Goal: Task Accomplishment & Management: Use online tool/utility

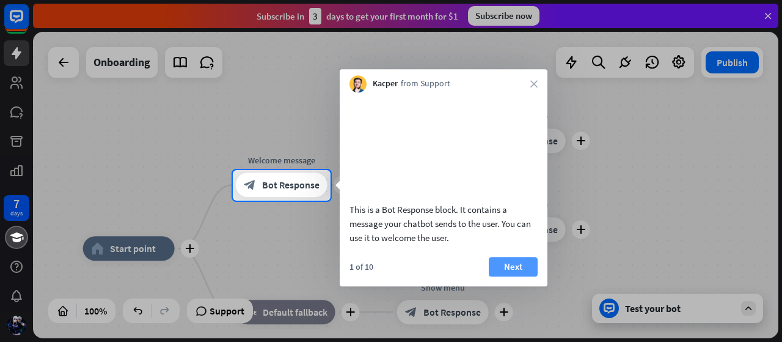
click at [497, 276] on button "Next" at bounding box center [513, 267] width 49 height 20
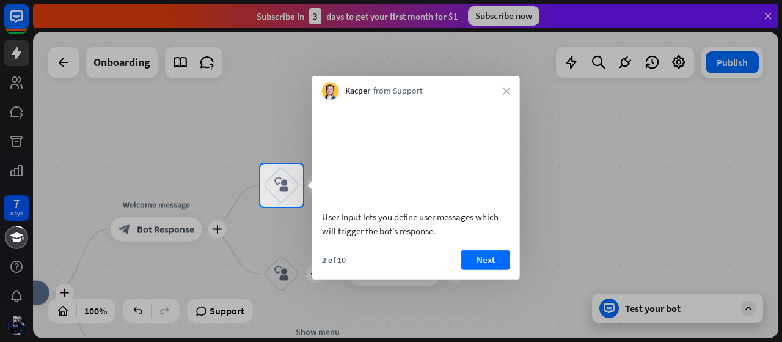
click at [497, 269] on button "Next" at bounding box center [485, 259] width 49 height 20
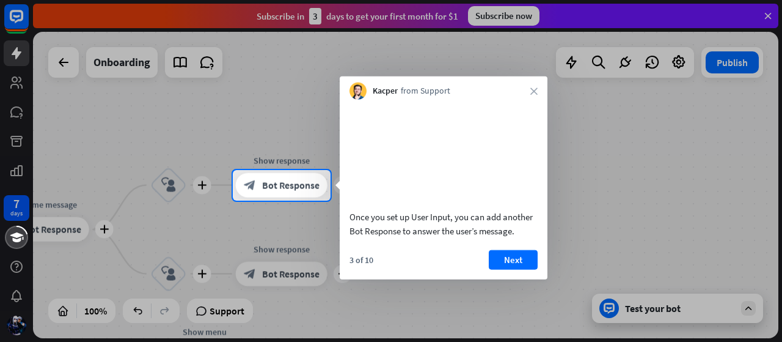
click at [497, 269] on button "Next" at bounding box center [513, 259] width 49 height 20
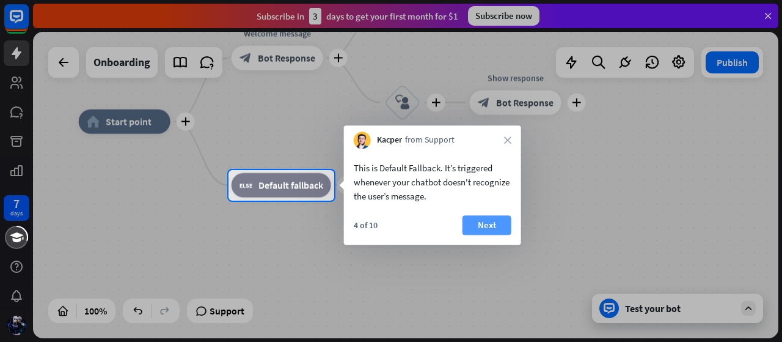
click at [491, 231] on button "Next" at bounding box center [487, 225] width 49 height 20
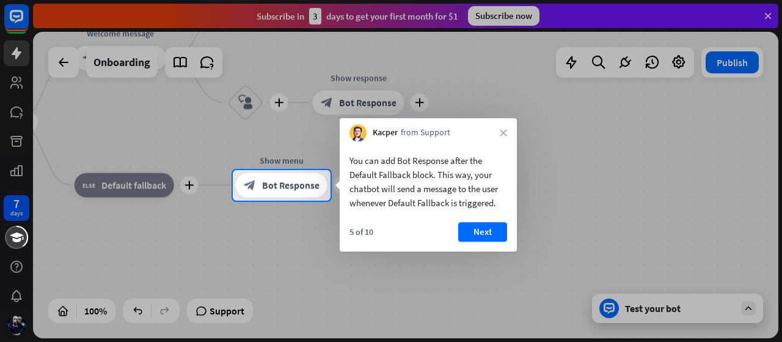
click at [491, 231] on button "Next" at bounding box center [482, 232] width 49 height 20
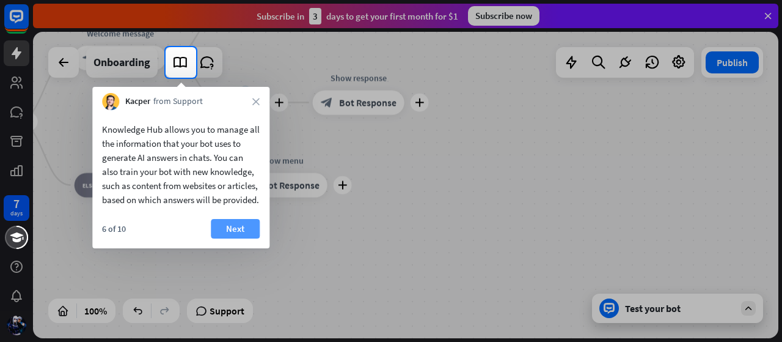
click at [237, 238] on button "Next" at bounding box center [235, 229] width 49 height 20
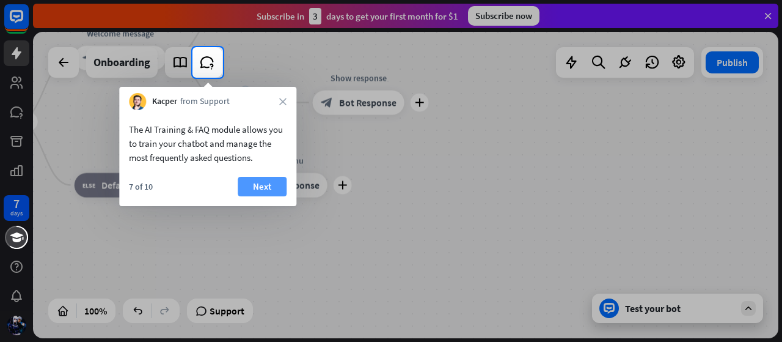
click at [255, 188] on button "Next" at bounding box center [262, 187] width 49 height 20
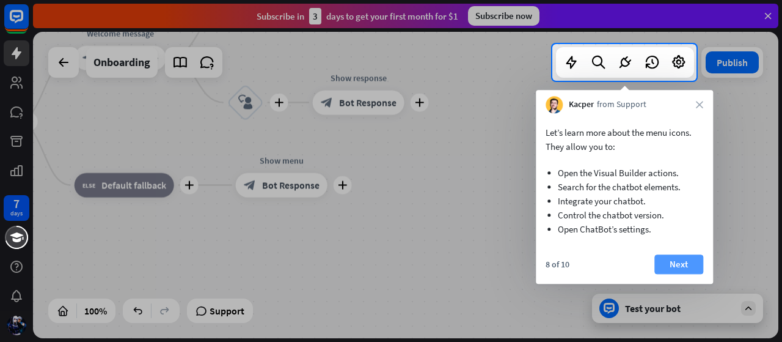
click at [666, 266] on button "Next" at bounding box center [678, 264] width 49 height 20
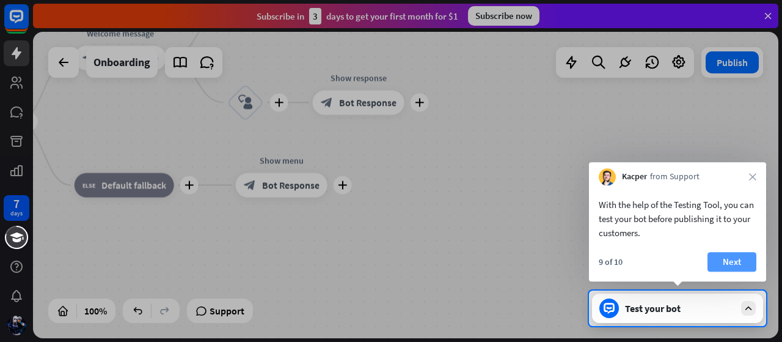
click at [726, 262] on button "Next" at bounding box center [732, 262] width 49 height 20
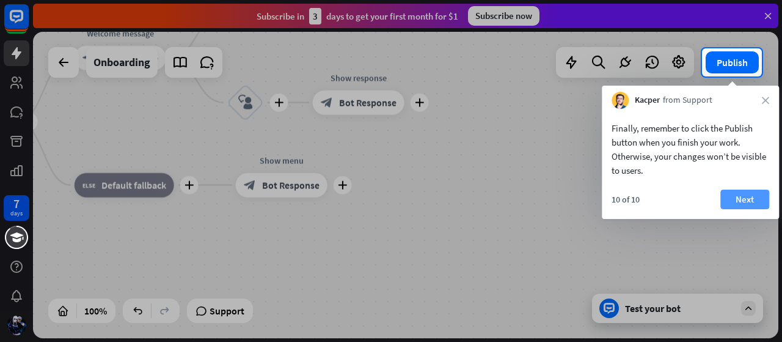
click at [734, 192] on button "Next" at bounding box center [744, 199] width 49 height 20
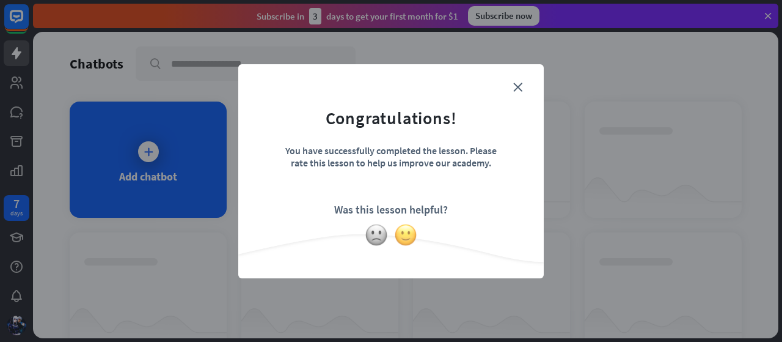
click at [400, 238] on img at bounding box center [405, 234] width 23 height 23
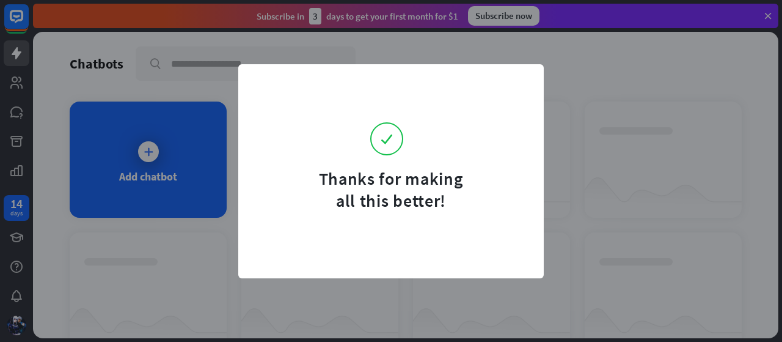
click at [411, 306] on div "Thanks for making all this better!" at bounding box center [391, 171] width 782 height 342
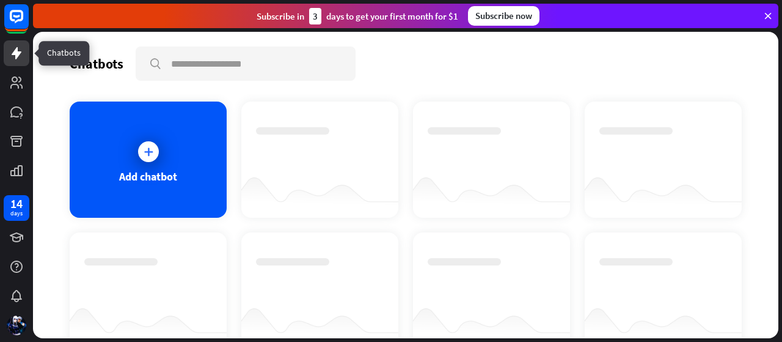
click at [18, 59] on icon at bounding box center [16, 53] width 15 height 15
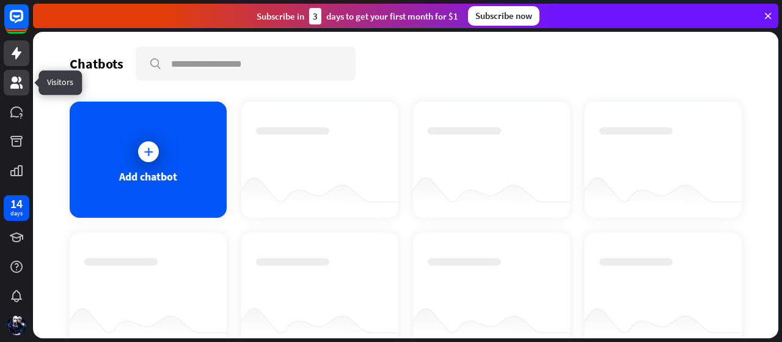
click at [13, 81] on icon at bounding box center [16, 82] width 12 height 12
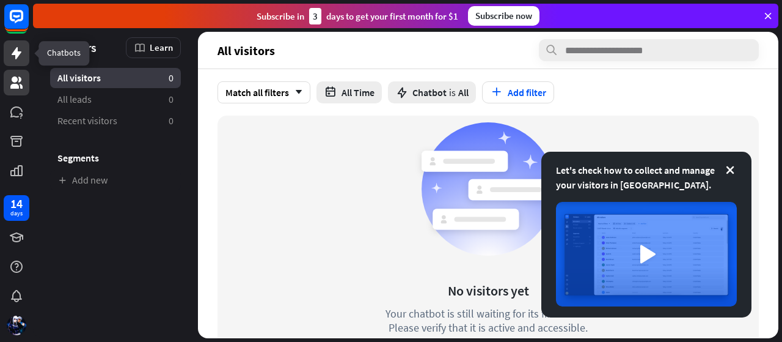
click at [17, 61] on link at bounding box center [17, 53] width 26 height 26
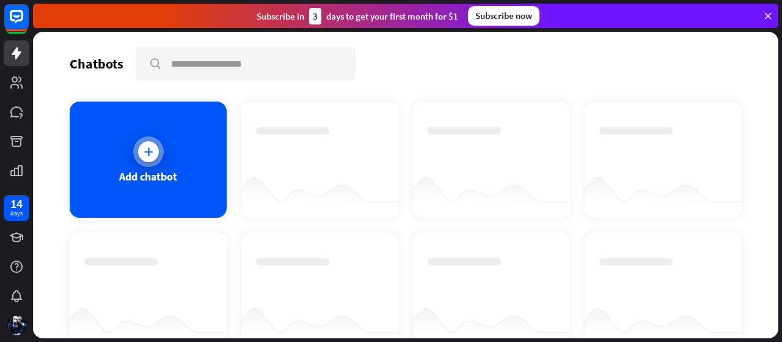
click at [136, 169] on div "Add chatbot" at bounding box center [148, 176] width 58 height 14
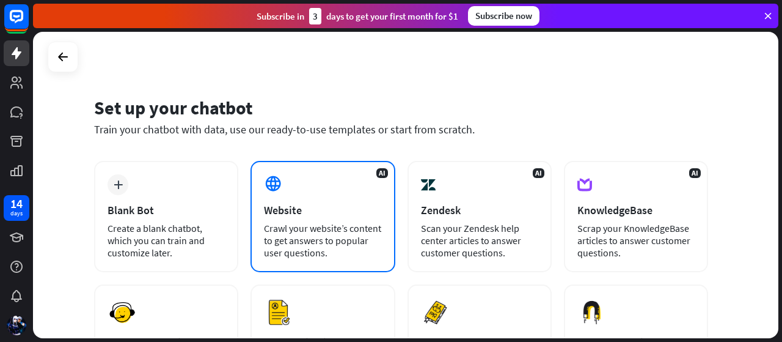
click at [284, 210] on div "Website" at bounding box center [322, 210] width 117 height 14
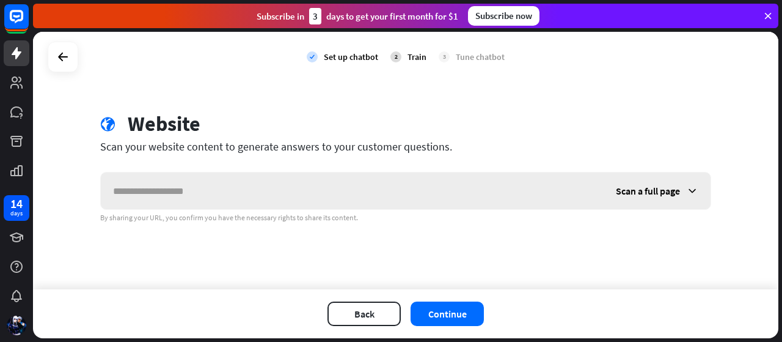
click at [252, 197] on input "text" at bounding box center [352, 190] width 503 height 37
click at [638, 192] on span "Scan a full page" at bounding box center [648, 191] width 64 height 12
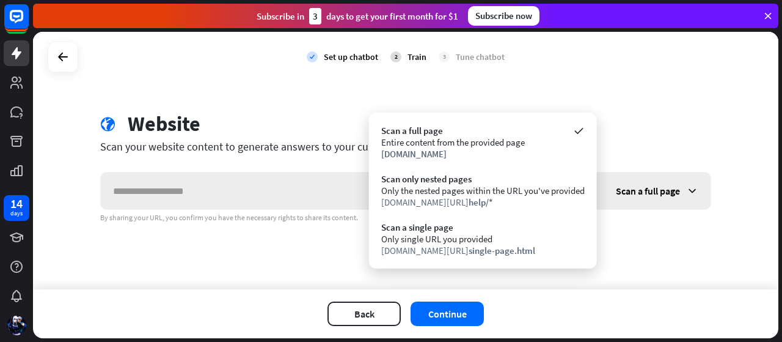
click at [638, 192] on span "Scan a full page" at bounding box center [648, 191] width 64 height 12
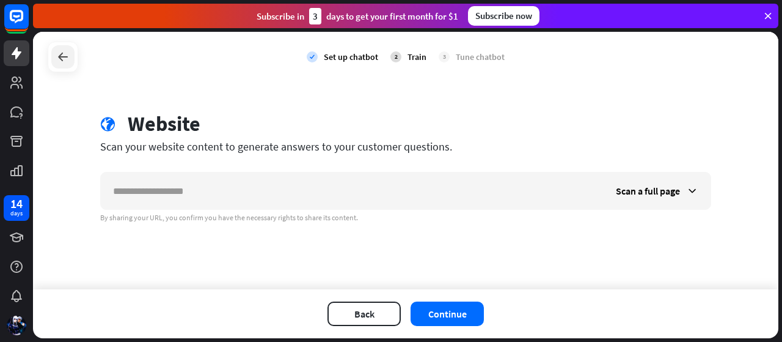
click at [60, 59] on icon at bounding box center [63, 56] width 15 height 15
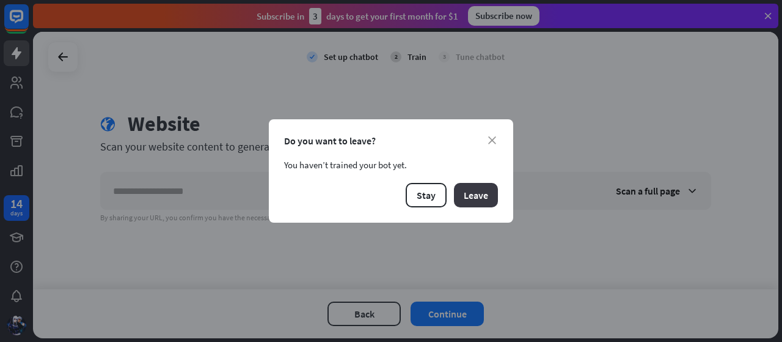
click at [461, 196] on button "Leave" at bounding box center [476, 195] width 44 height 24
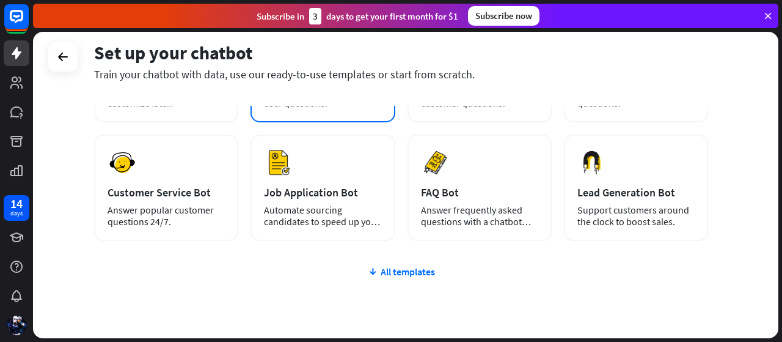
scroll to position [151, 0]
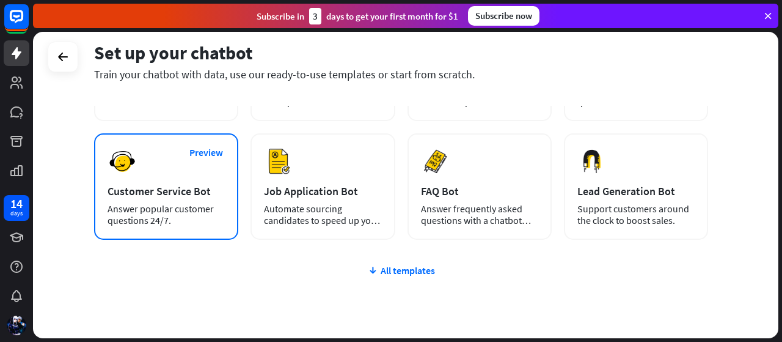
click at [190, 207] on div "Answer popular customer questions 24/7." at bounding box center [166, 214] width 117 height 23
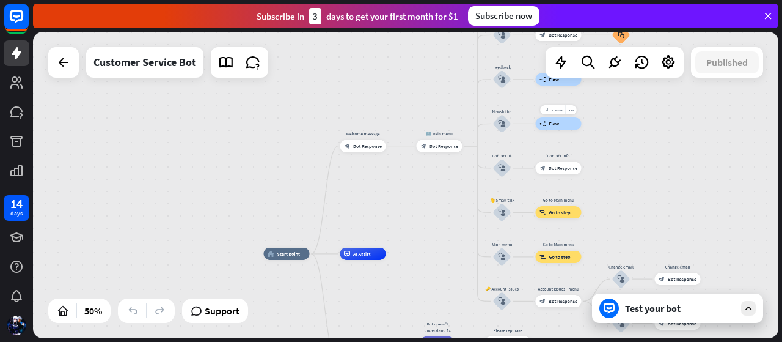
click at [551, 114] on div "Edit name" at bounding box center [552, 109] width 25 height 9
click at [621, 137] on div "**********" at bounding box center [405, 185] width 745 height 306
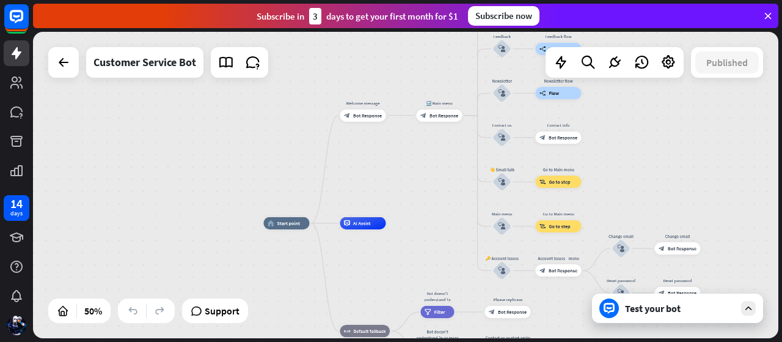
click at [676, 299] on div "Test your bot" at bounding box center [677, 307] width 171 height 29
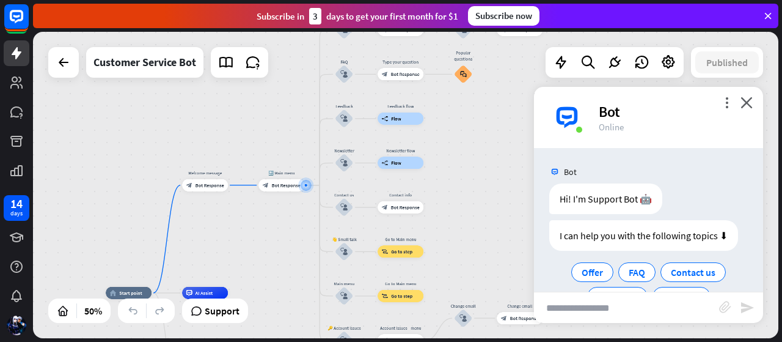
scroll to position [59, 0]
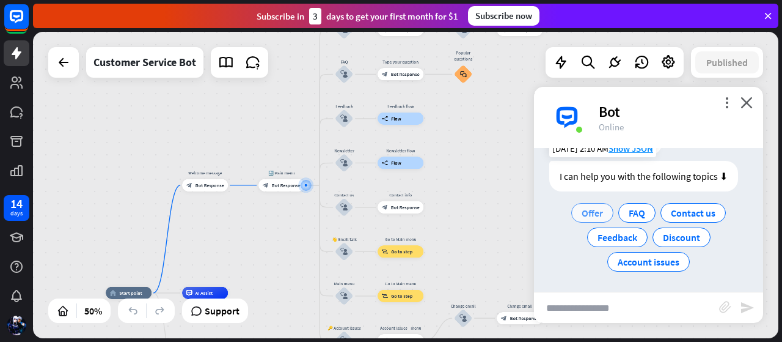
click at [590, 213] on span "Offer" at bounding box center [592, 213] width 21 height 12
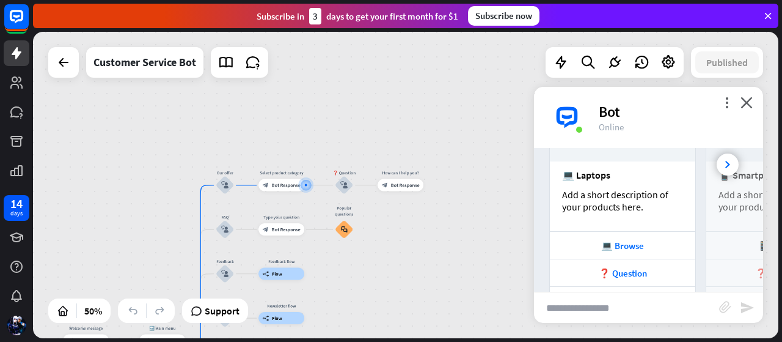
scroll to position [323, 0]
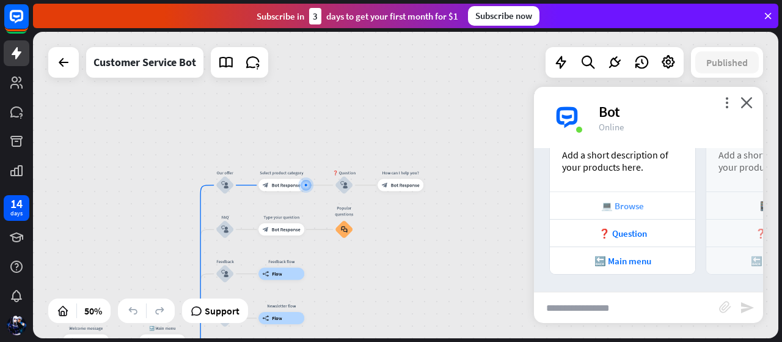
click at [606, 213] on div "💻 Browse" at bounding box center [622, 204] width 145 height 27
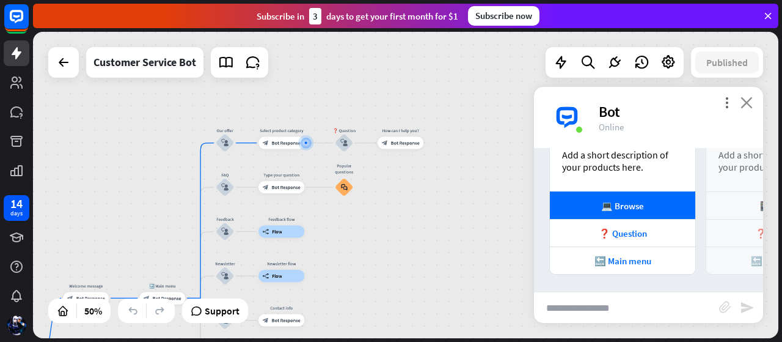
click at [744, 100] on icon "close" at bounding box center [747, 103] width 12 height 12
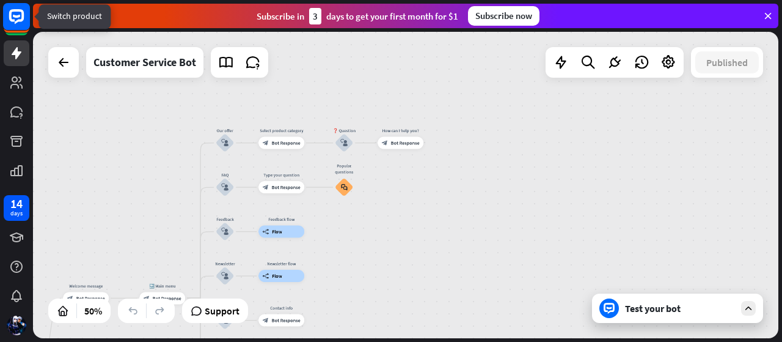
click at [15, 18] on rect at bounding box center [16, 16] width 27 height 27
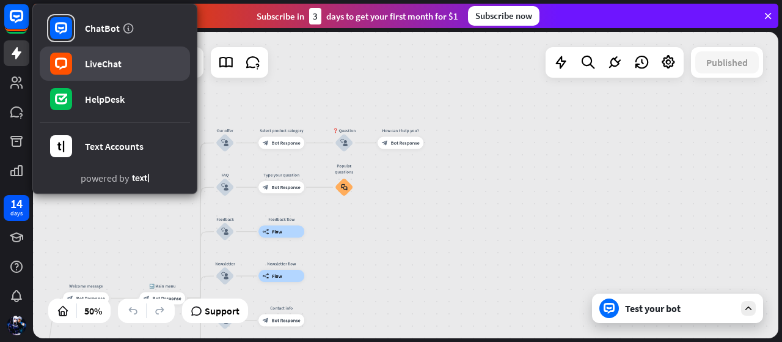
click at [82, 60] on link "LiveChat" at bounding box center [115, 63] width 150 height 34
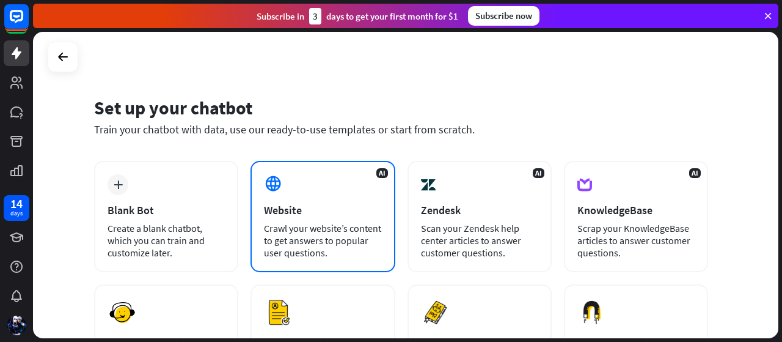
click at [293, 196] on div "AI Website Crawl your website’s content to get answers to popular user question…" at bounding box center [323, 216] width 144 height 111
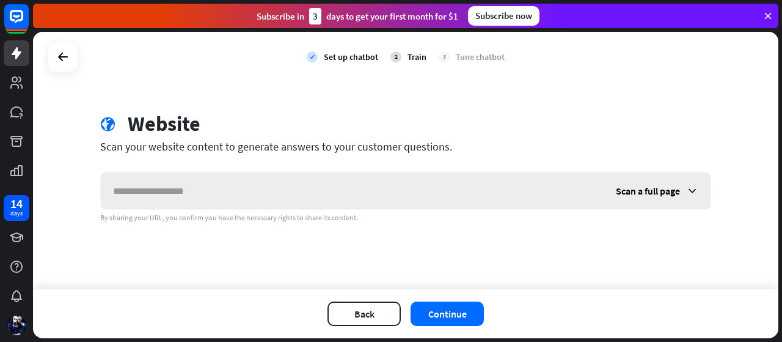
click at [246, 206] on input "text" at bounding box center [352, 190] width 503 height 37
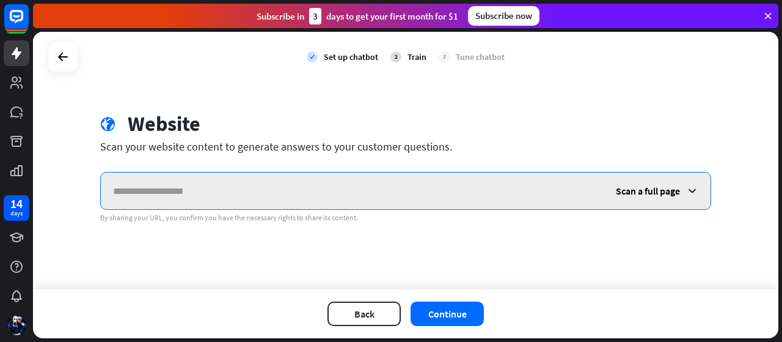
click at [258, 179] on input "text" at bounding box center [352, 190] width 503 height 37
paste input "**********"
type input "**********"
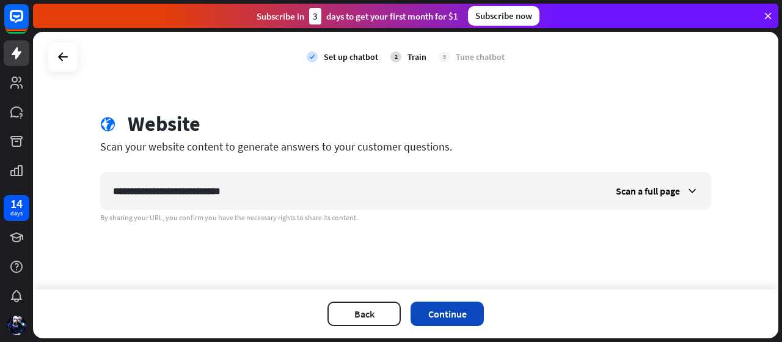
click at [452, 315] on button "Continue" at bounding box center [447, 313] width 73 height 24
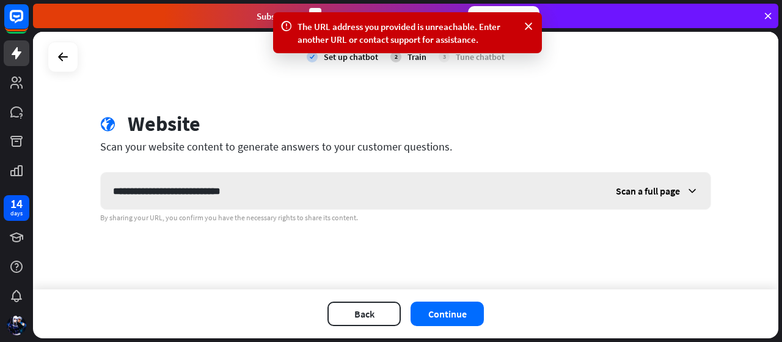
click at [657, 191] on span "Scan a full page" at bounding box center [648, 191] width 64 height 12
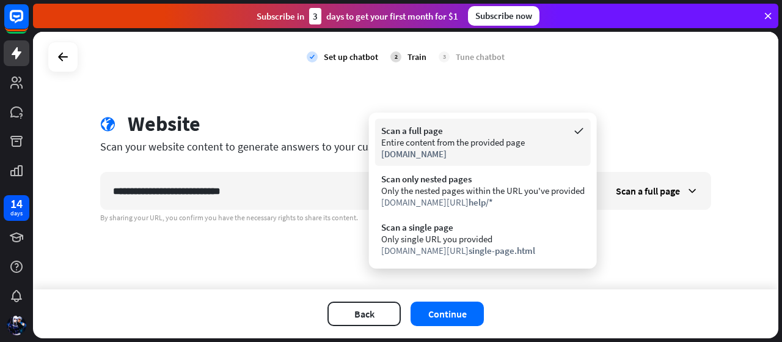
click at [435, 157] on span "[DOMAIN_NAME]" at bounding box center [413, 154] width 65 height 12
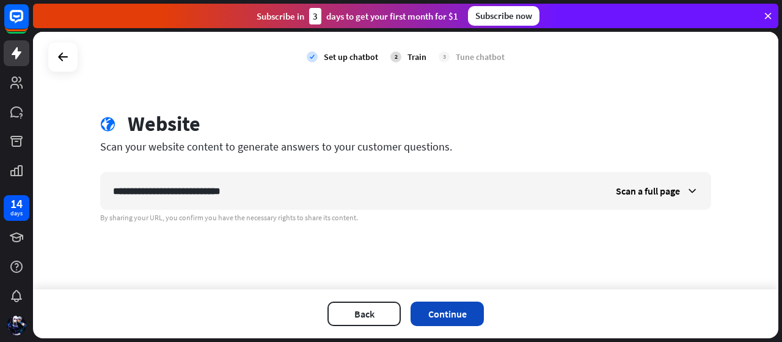
click at [454, 309] on button "Continue" at bounding box center [447, 313] width 73 height 24
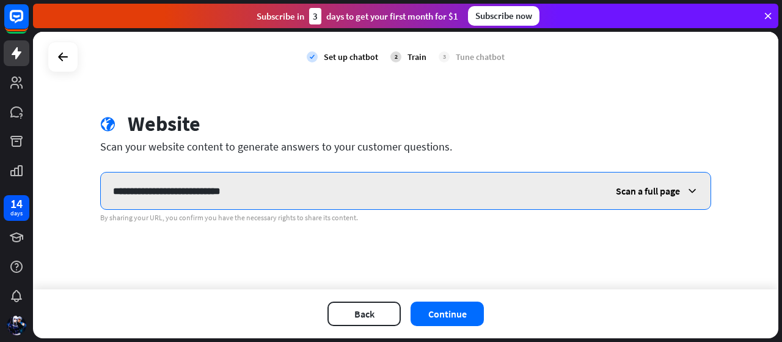
click at [353, 202] on input "**********" at bounding box center [352, 190] width 503 height 37
paste input "**********"
type input "**********"
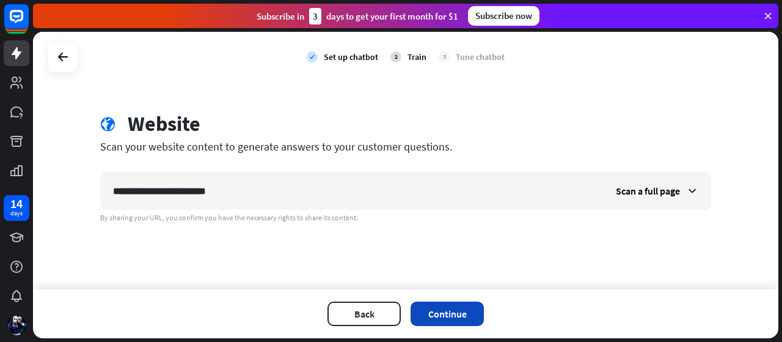
click at [436, 307] on button "Continue" at bounding box center [447, 313] width 73 height 24
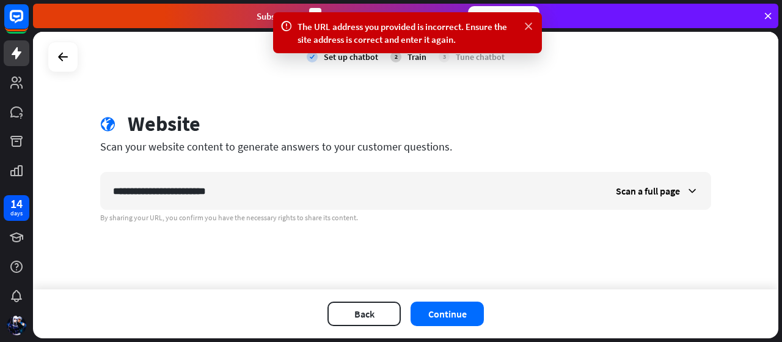
click at [525, 23] on icon at bounding box center [528, 26] width 12 height 13
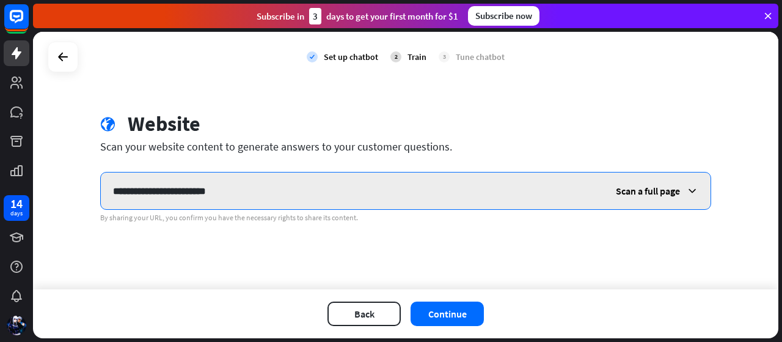
click at [337, 200] on input "**********" at bounding box center [352, 190] width 503 height 37
paste input "**********"
type input "**********"
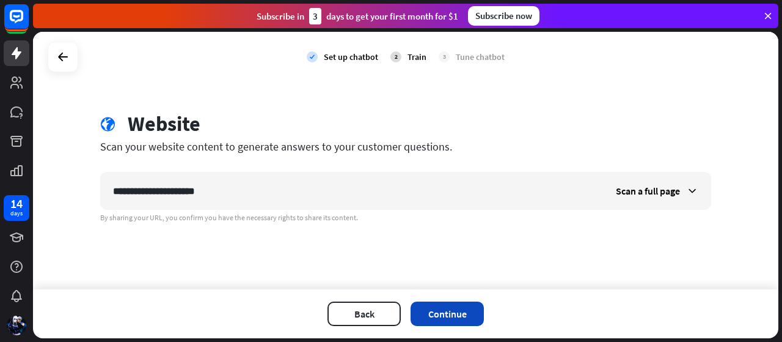
click at [434, 320] on button "Continue" at bounding box center [447, 313] width 73 height 24
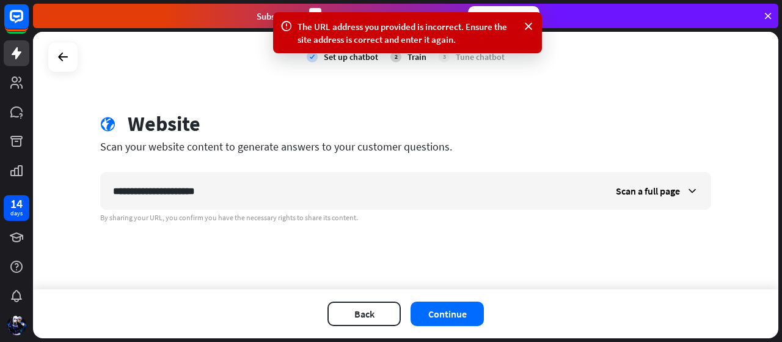
click at [360, 273] on div "**********" at bounding box center [405, 160] width 745 height 257
click at [65, 54] on icon at bounding box center [63, 56] width 15 height 15
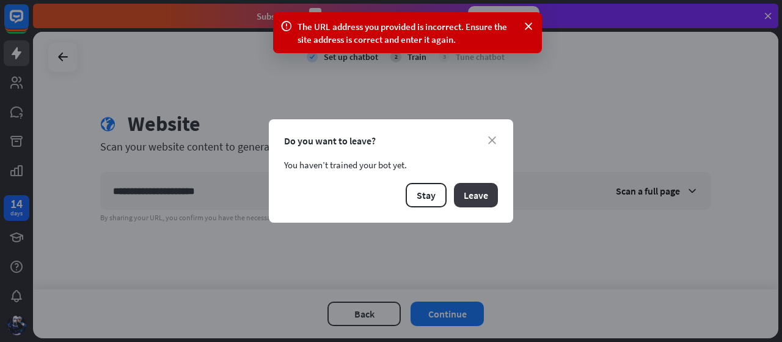
click at [469, 200] on button "Leave" at bounding box center [476, 195] width 44 height 24
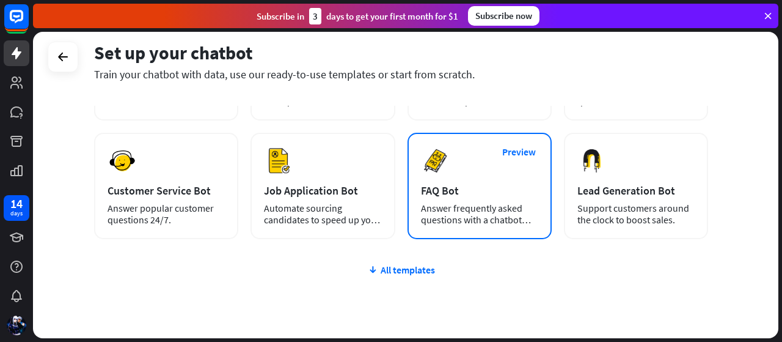
scroll to position [152, 0]
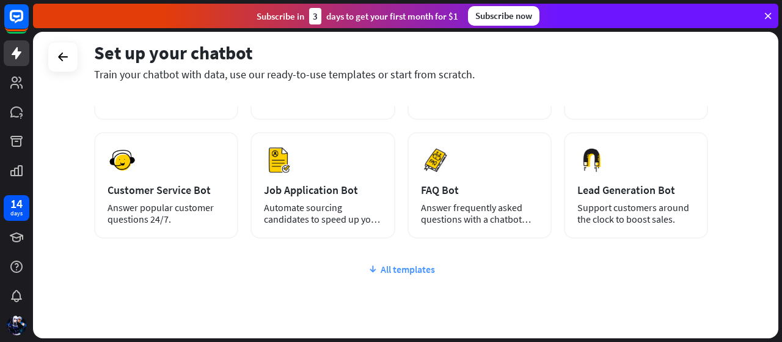
click at [381, 271] on div "All templates" at bounding box center [401, 269] width 614 height 12
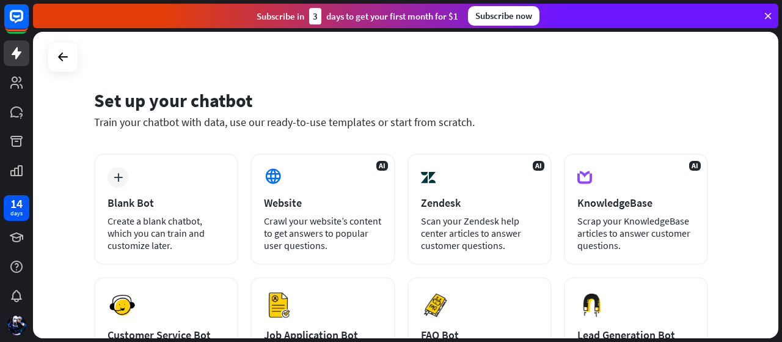
scroll to position [32, 0]
